Goal: Task Accomplishment & Management: Manage account settings

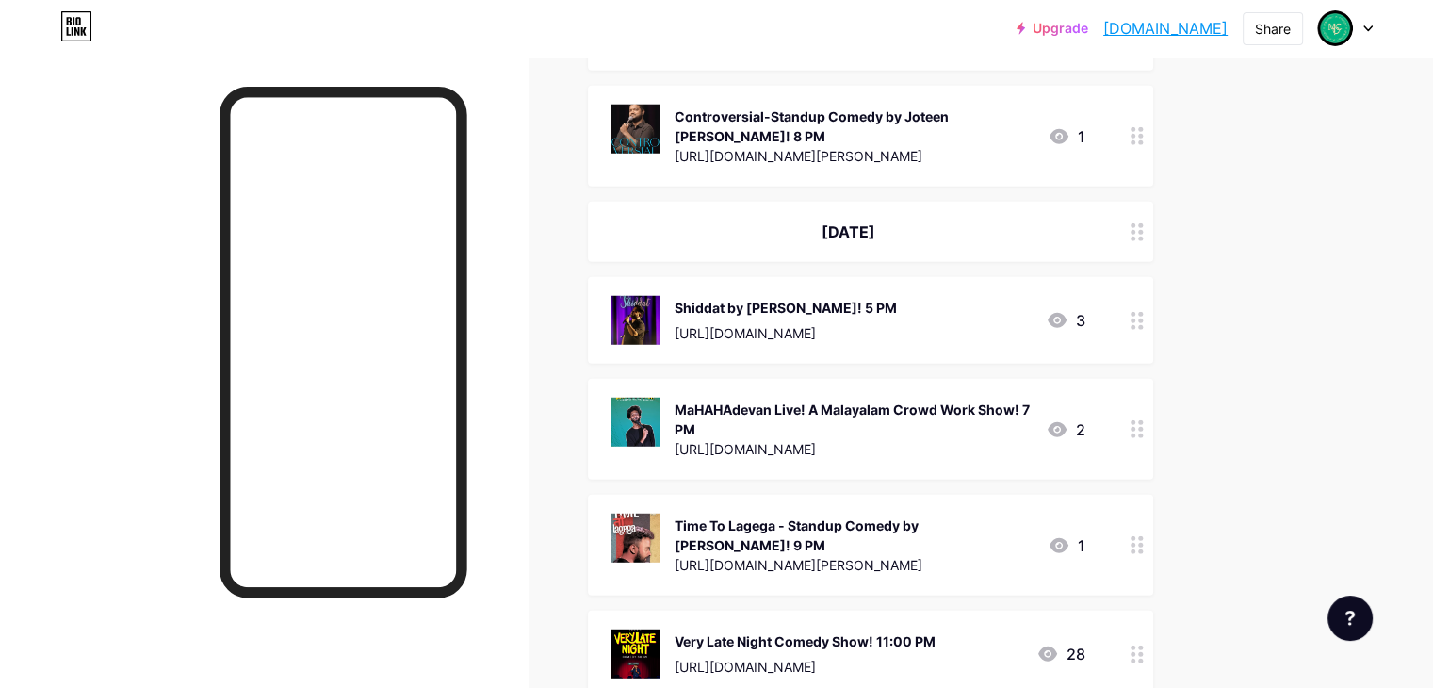
scroll to position [5182, 0]
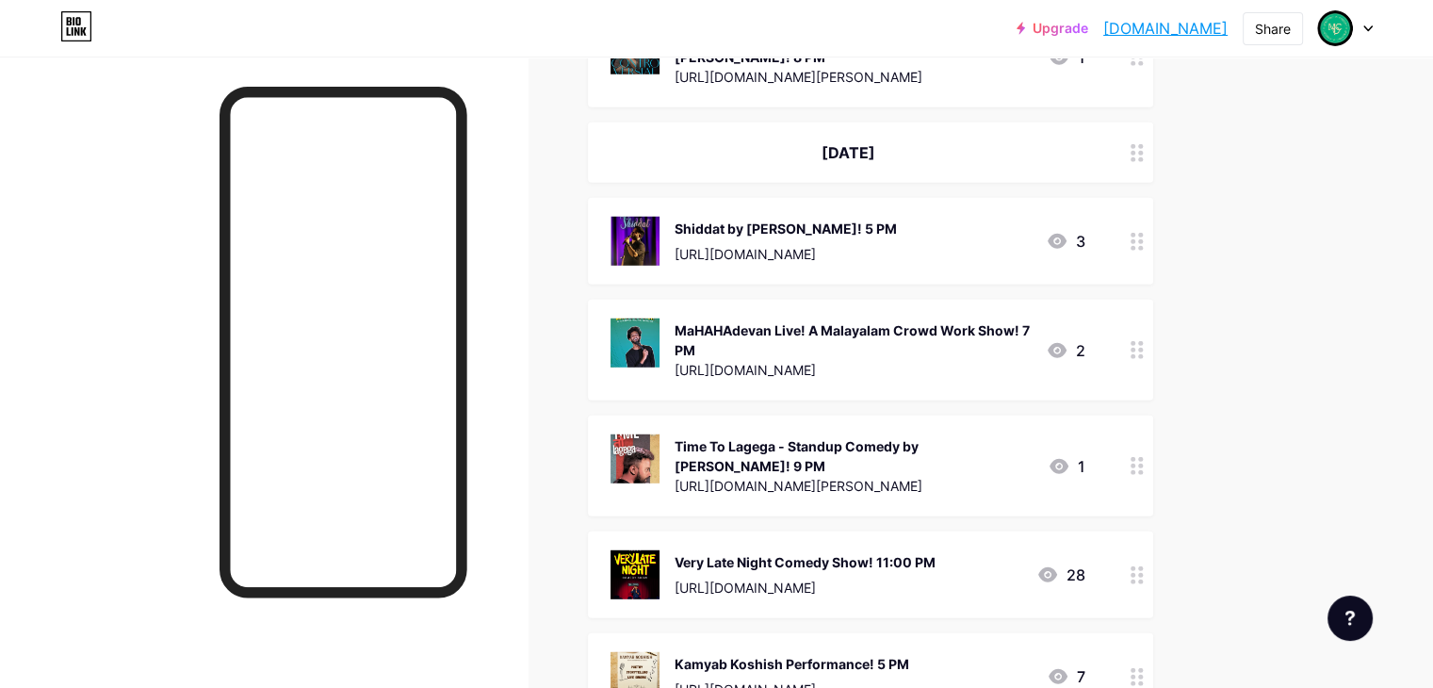
click at [1135, 348] on circle at bounding box center [1133, 350] width 5 height 5
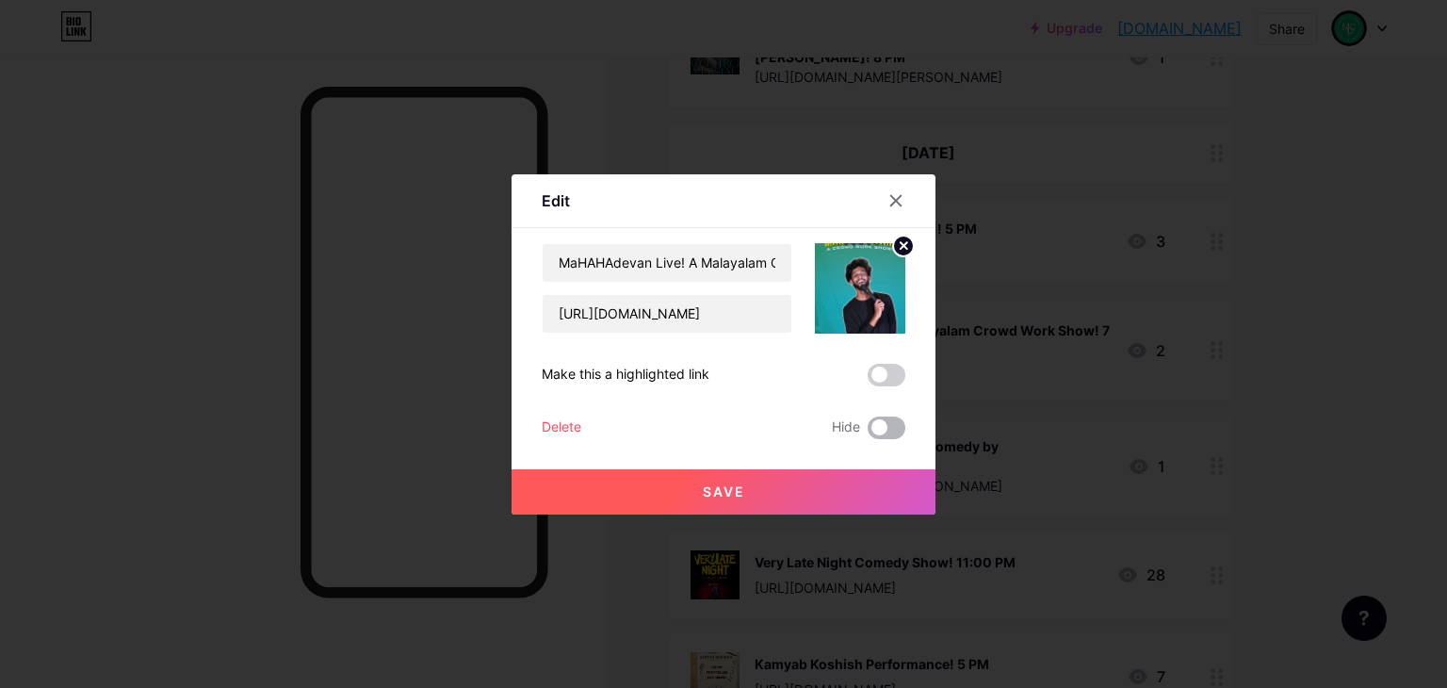
click at [882, 420] on span at bounding box center [887, 427] width 38 height 23
click at [868, 432] on input "checkbox" at bounding box center [868, 432] width 0 height 0
click at [912, 492] on button "Save" at bounding box center [724, 491] width 424 height 45
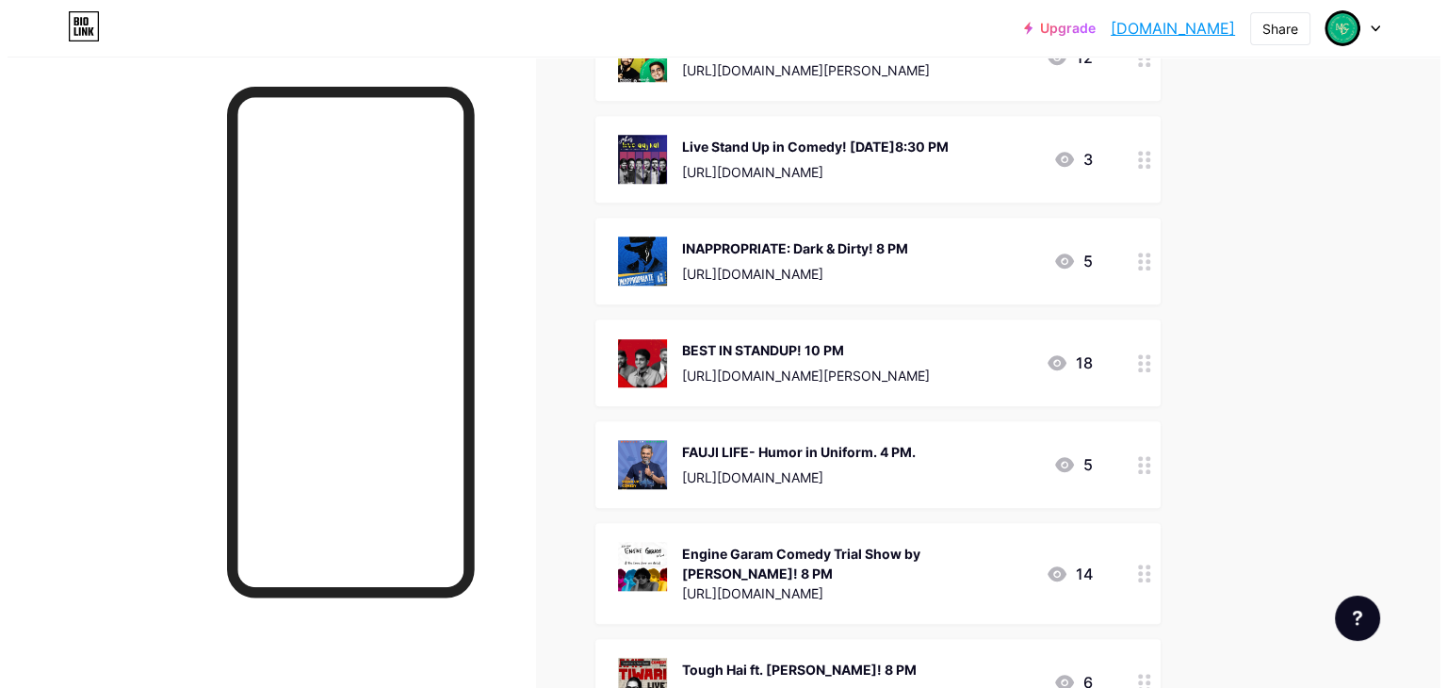
scroll to position [1602, 0]
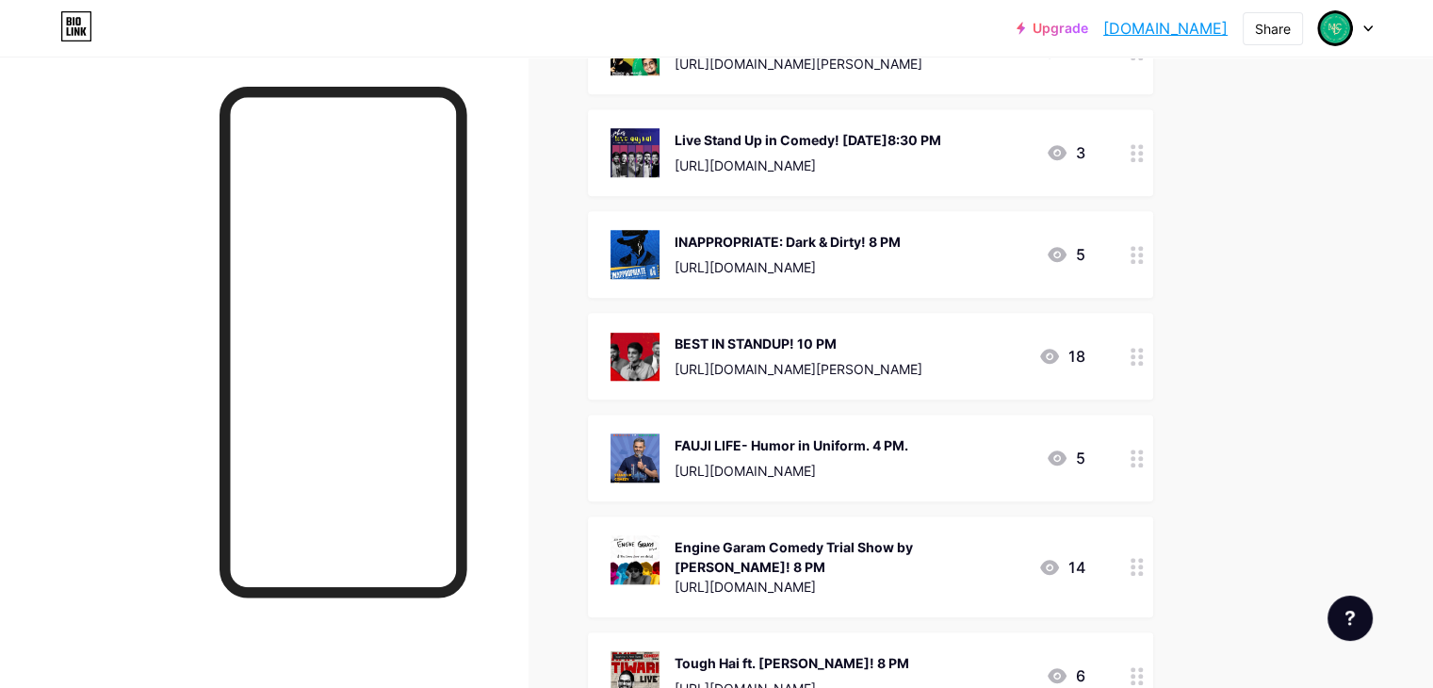
click at [874, 334] on div "BEST IN STANDUP! 10 PM" at bounding box center [799, 344] width 248 height 20
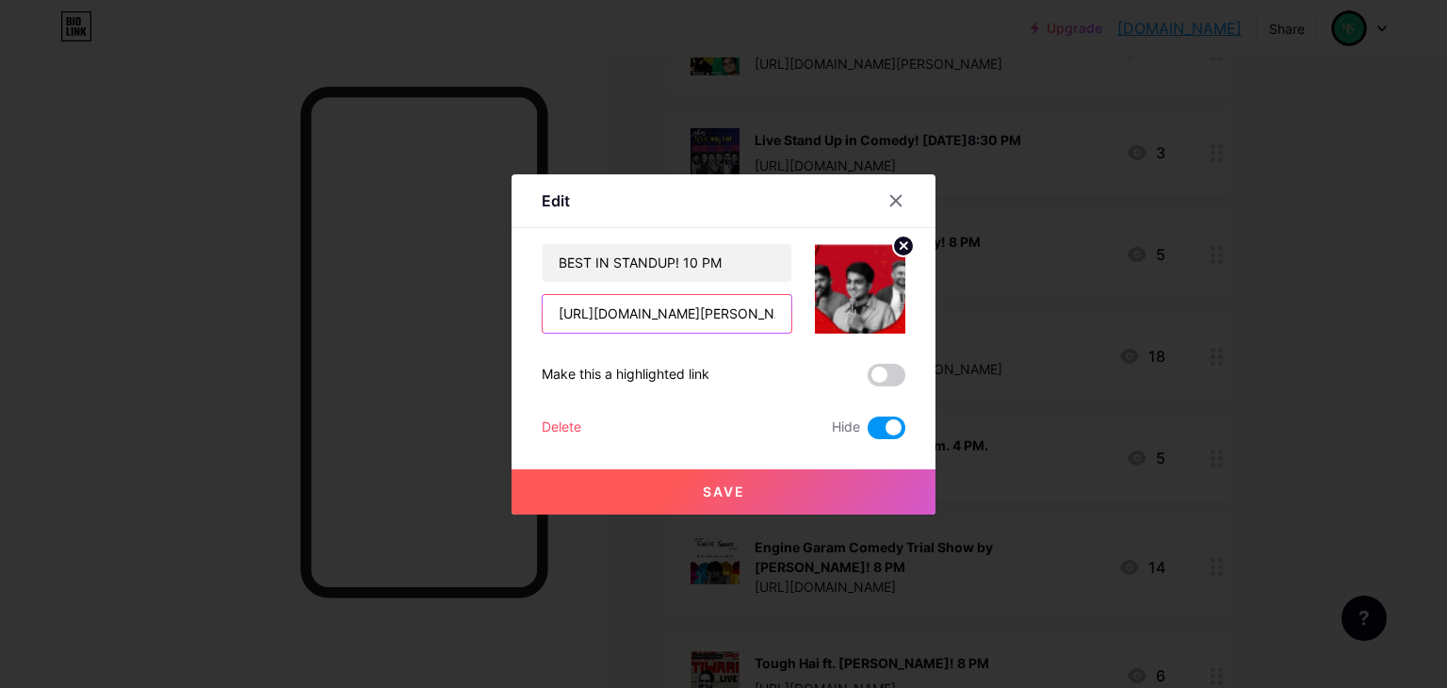
click at [717, 308] on input "[URL][DOMAIN_NAME][PERSON_NAME]" at bounding box center [667, 314] width 249 height 38
type input "v"
paste input "[URL][DOMAIN_NAME][PERSON_NAME]"
type input "[URL][DOMAIN_NAME][PERSON_NAME]"
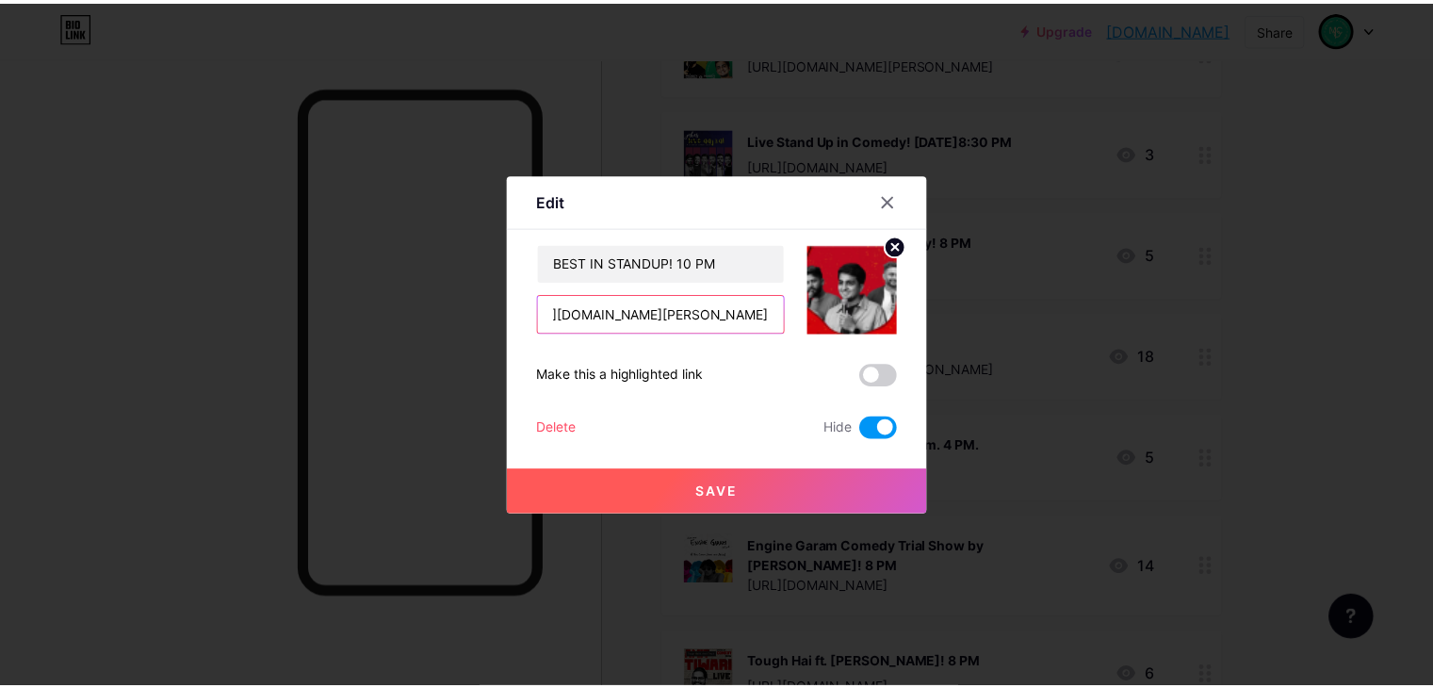
scroll to position [0, 0]
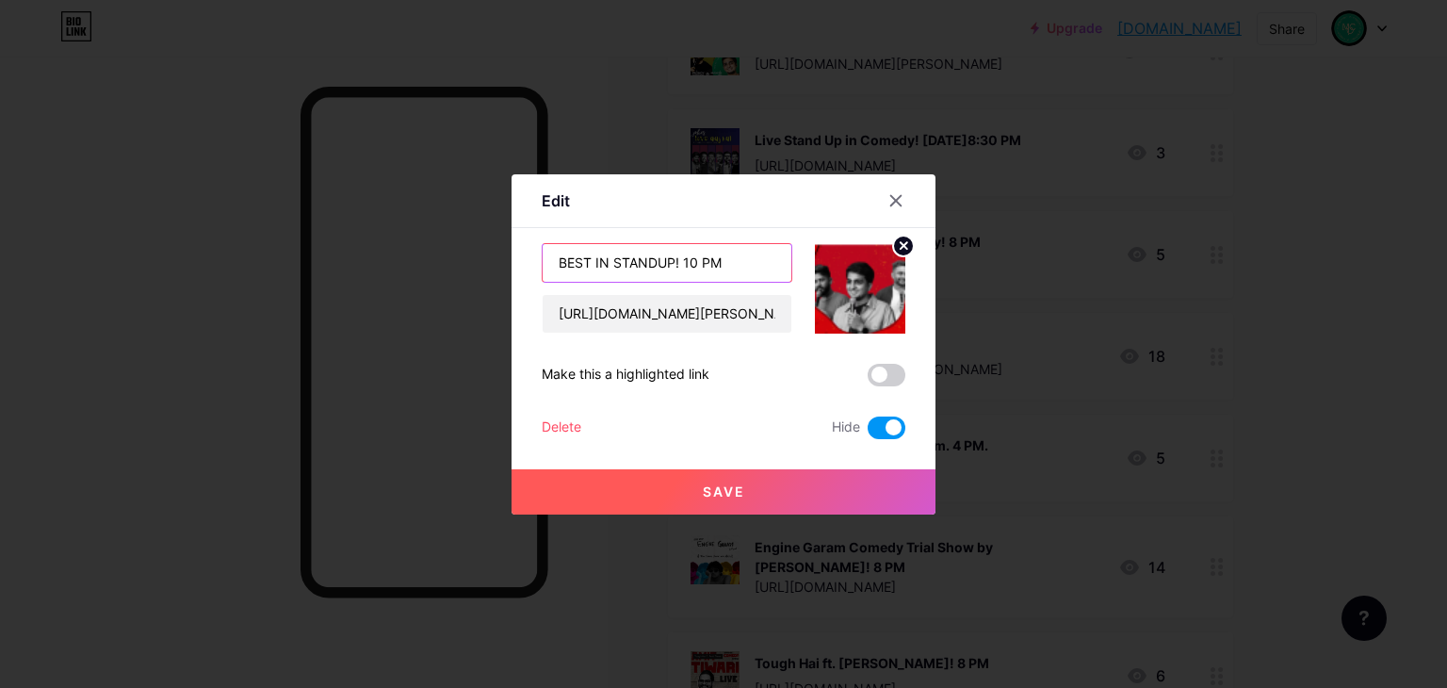
drag, startPoint x: 693, startPoint y: 265, endPoint x: 683, endPoint y: 260, distance: 11.4
click at [683, 260] on input "BEST IN STANDUP! 10 PM" at bounding box center [667, 263] width 249 height 38
type input "BEST IN STANDUP! 7:15 PM"
click at [897, 423] on span at bounding box center [887, 427] width 38 height 23
click at [868, 432] on input "checkbox" at bounding box center [868, 432] width 0 height 0
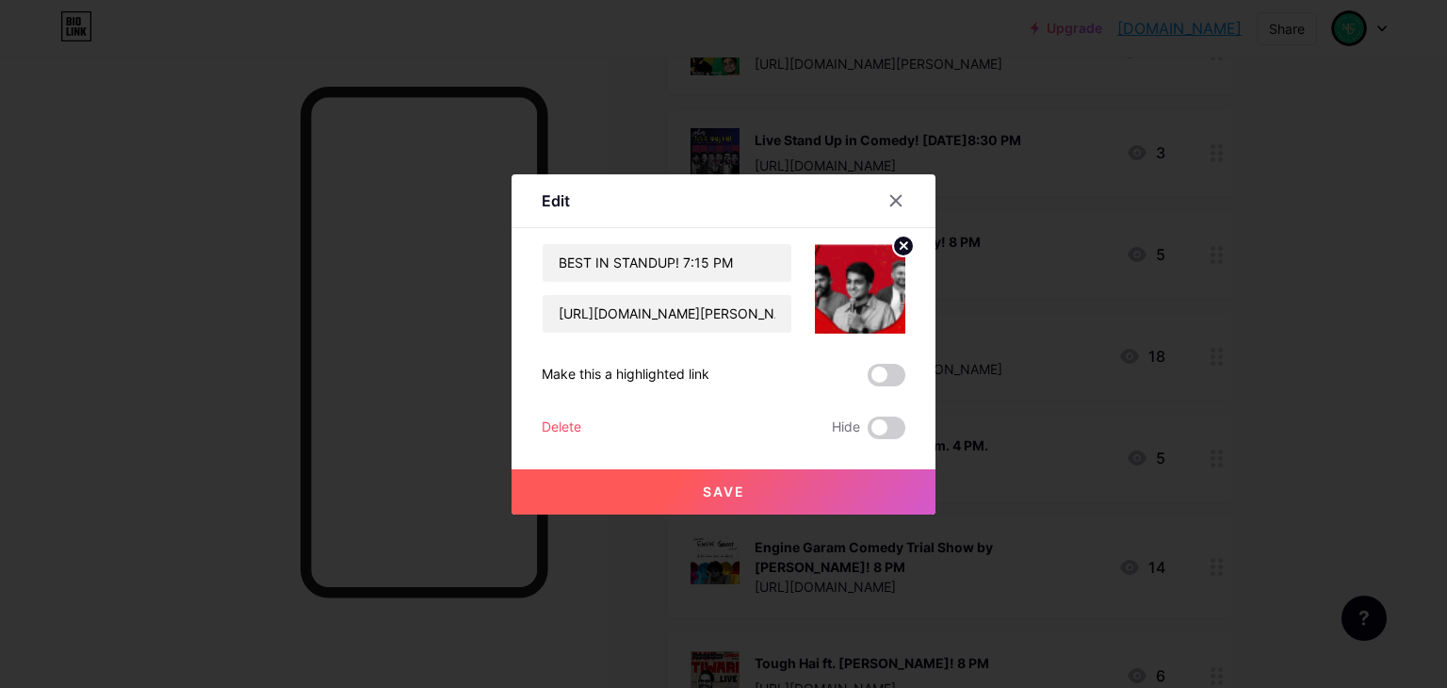
click at [905, 485] on button "Save" at bounding box center [724, 491] width 424 height 45
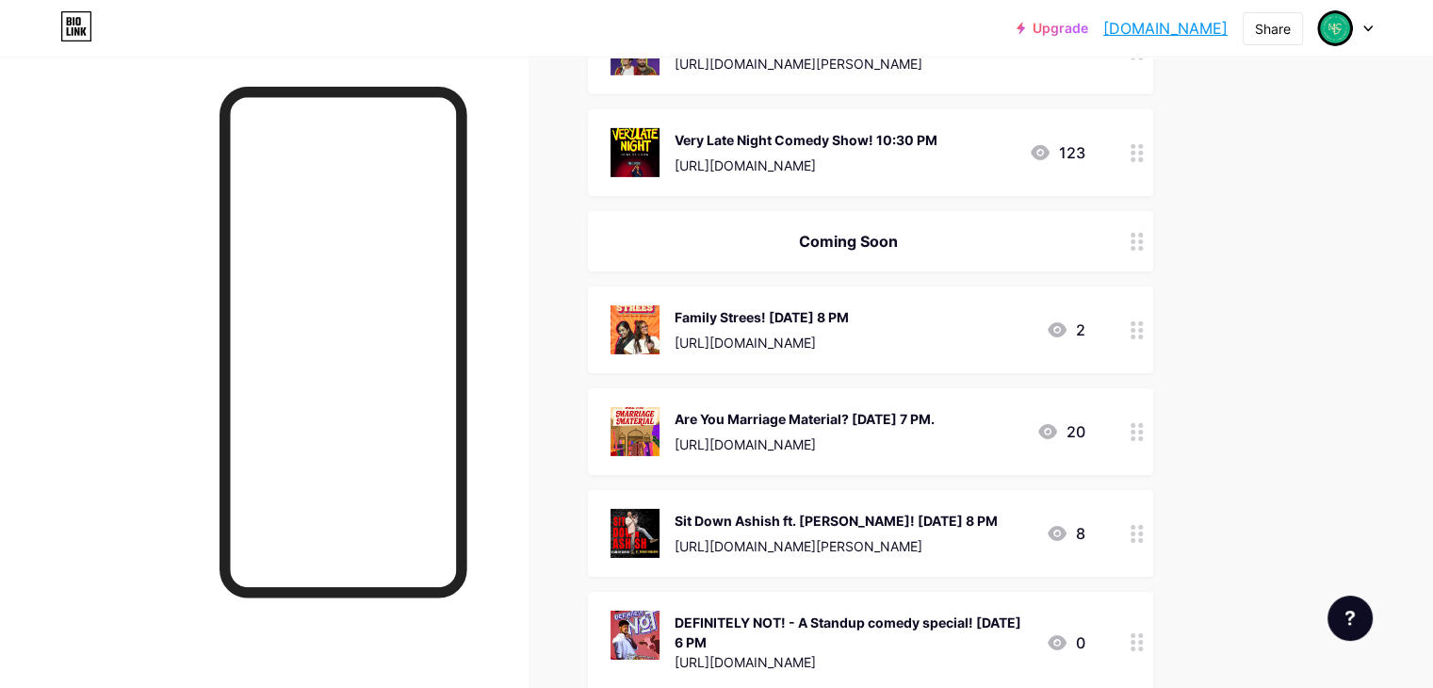
scroll to position [6678, 0]
